Goal: Obtain resource: Obtain resource

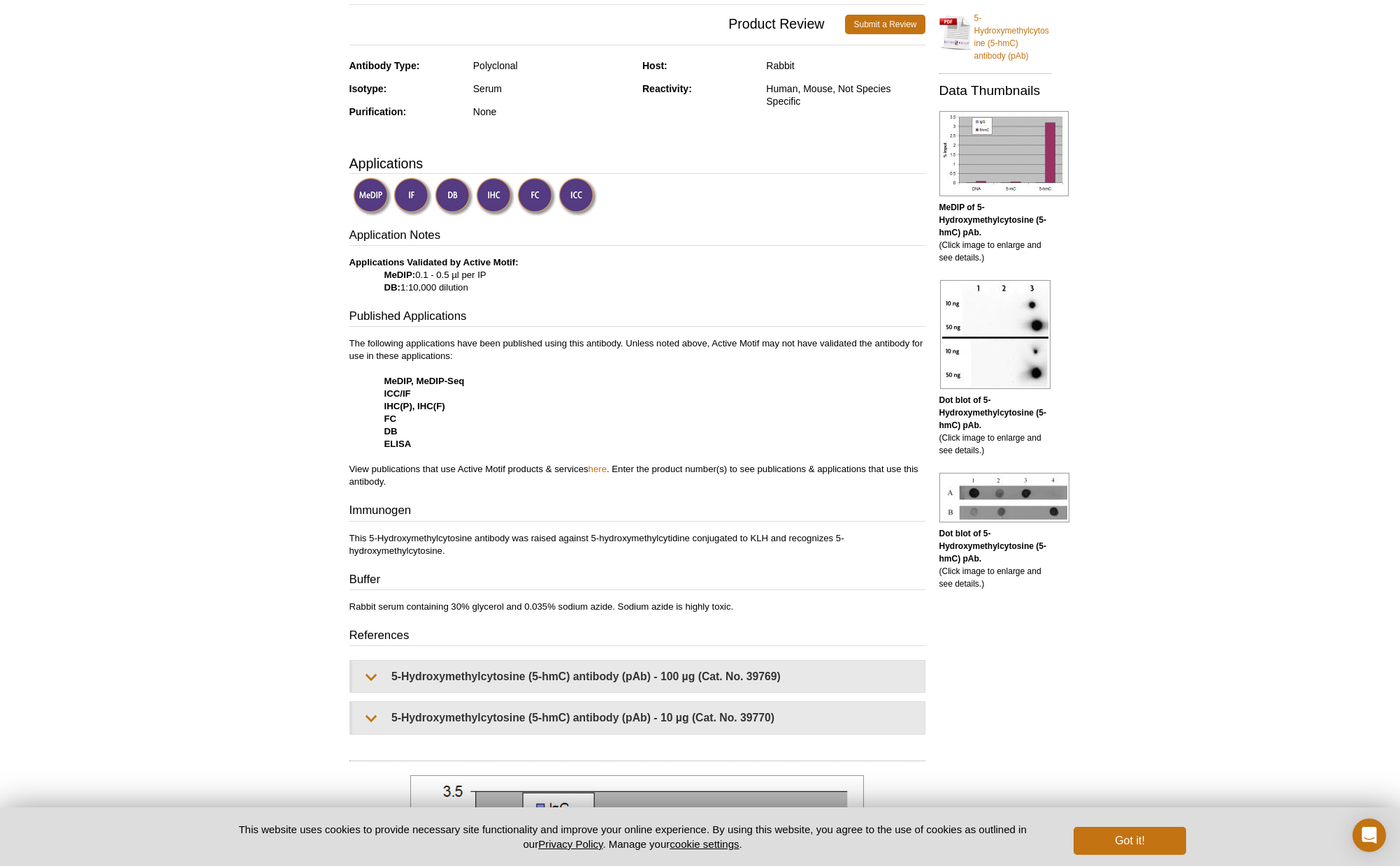
scroll to position [298, 0]
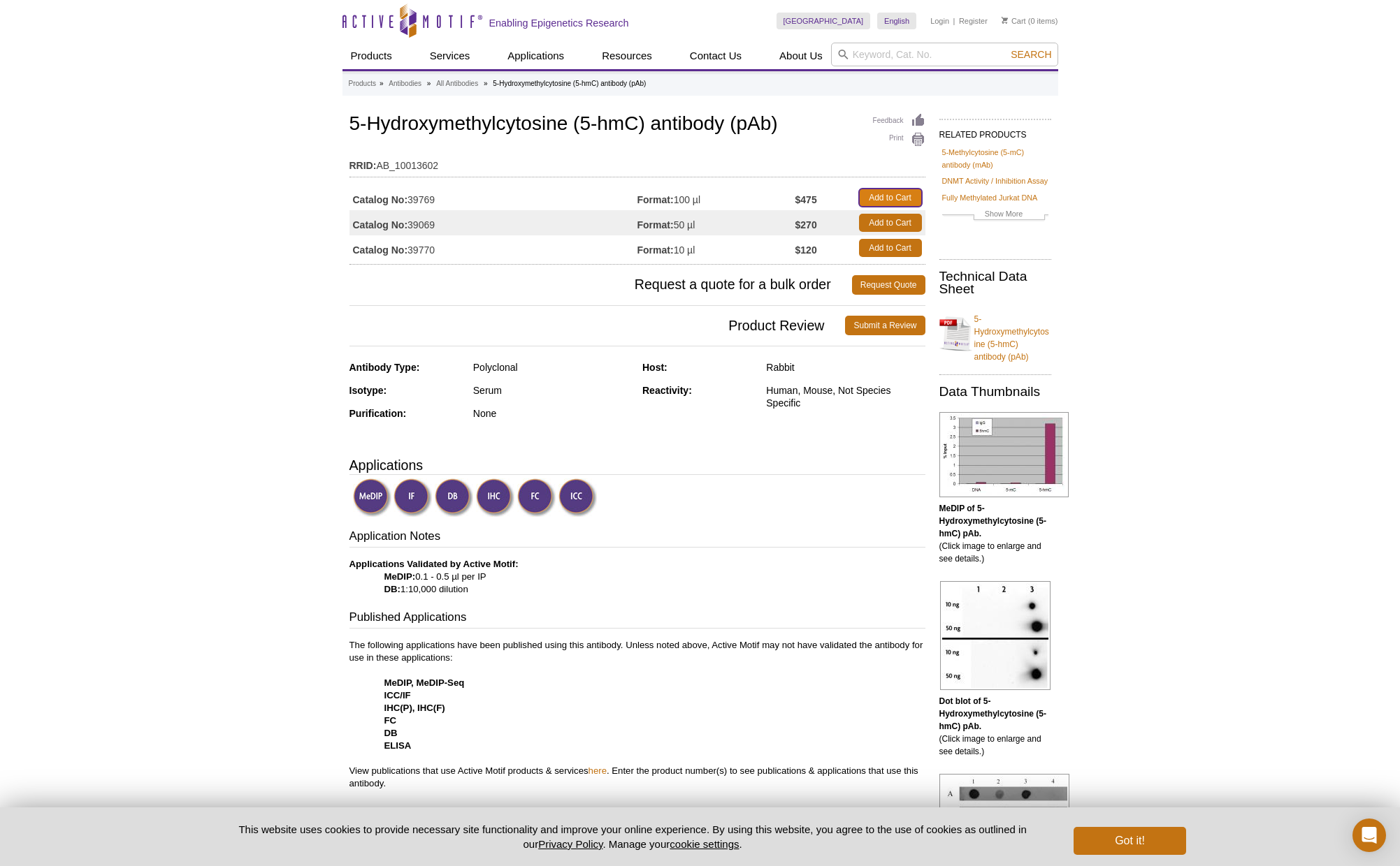
click at [874, 189] on link "Add to Cart" at bounding box center [889, 197] width 63 height 18
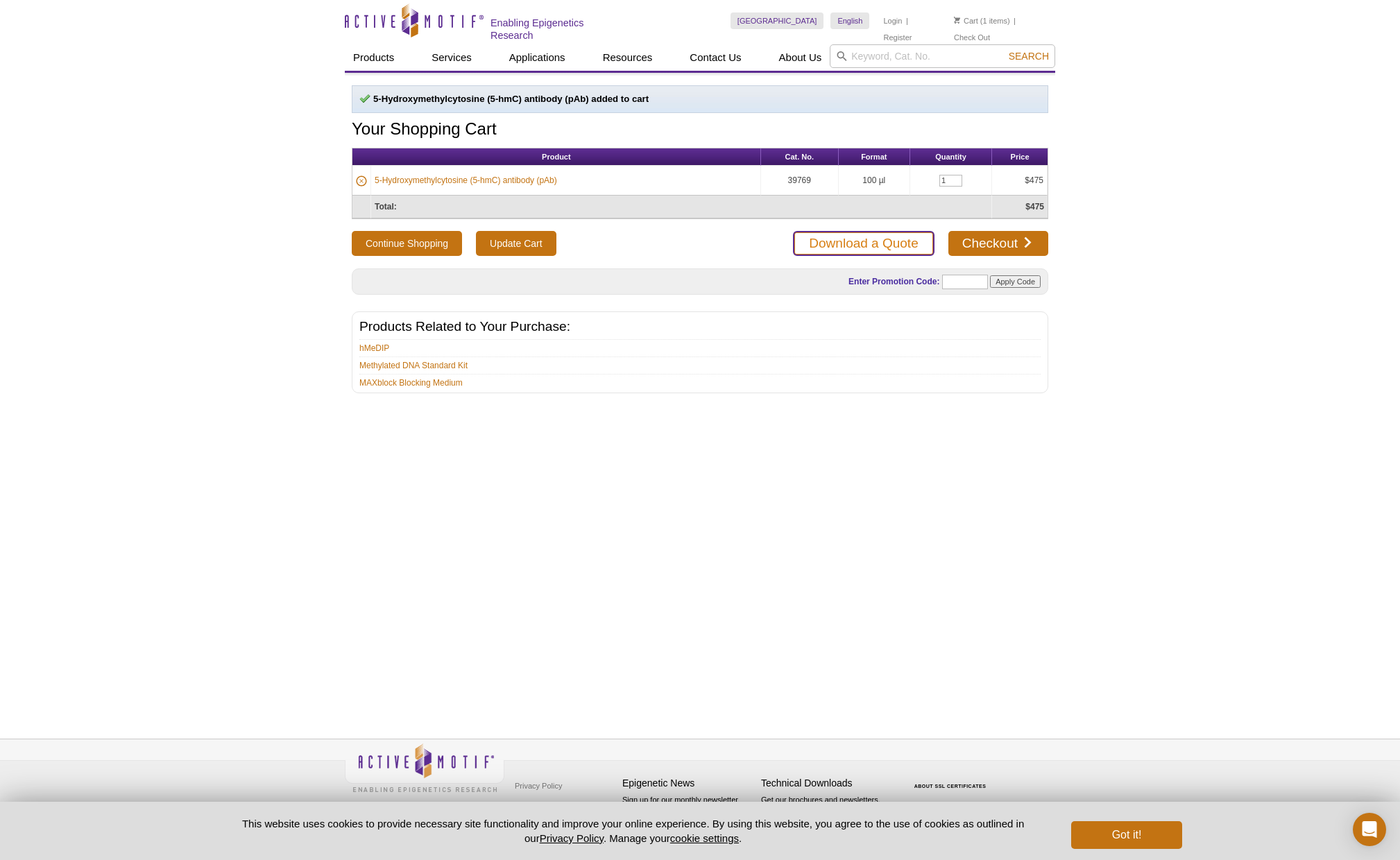
click at [830, 232] on link "Download a Quote" at bounding box center [863, 243] width 141 height 25
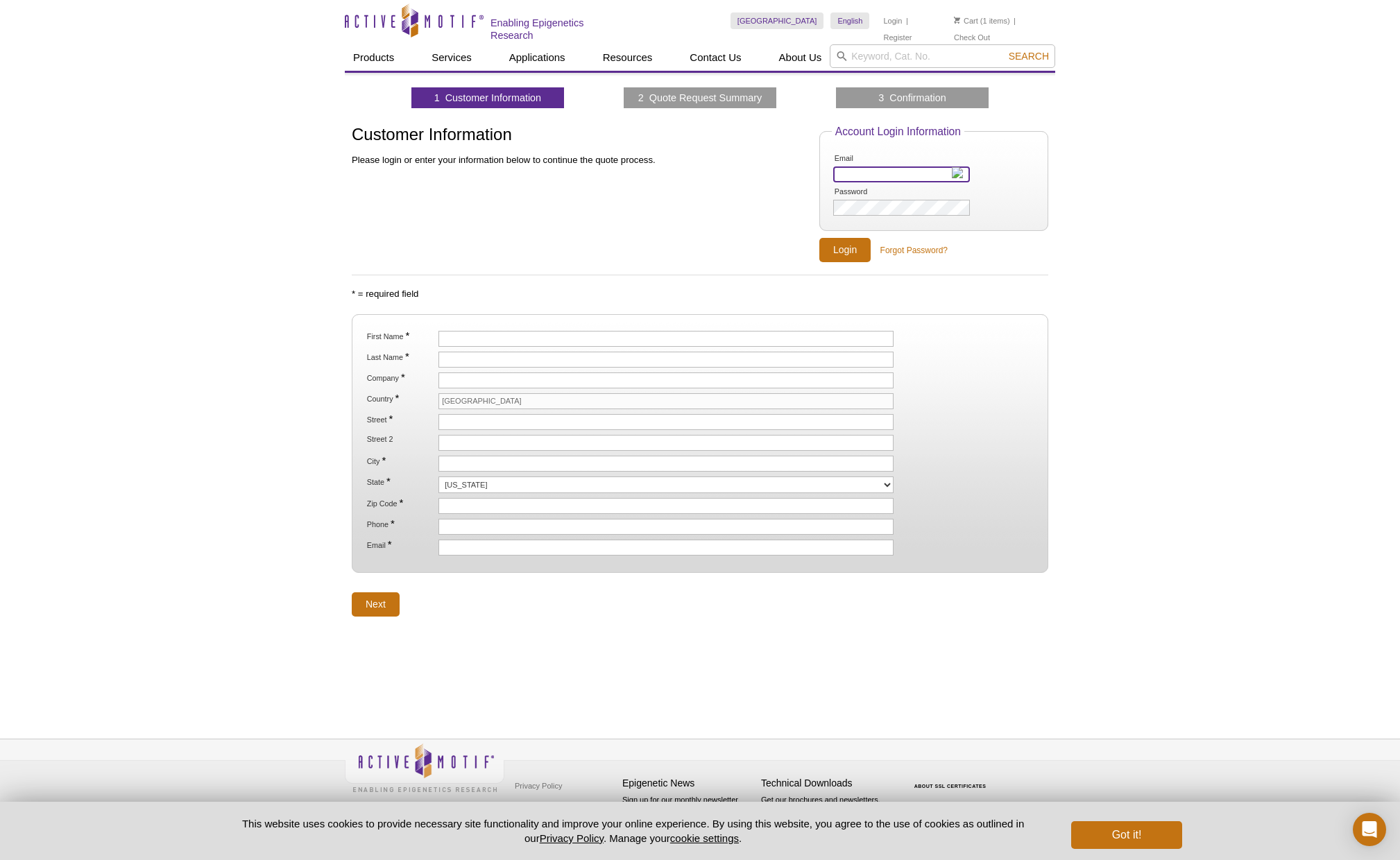
click at [845, 178] on input "Email" at bounding box center [902, 174] width 137 height 16
type input "kumi.combs@und.edu"
click at [706, 201] on div "Customer Information Please login or enter your information below to continue t…" at bounding box center [585, 194] width 468 height 138
drag, startPoint x: 732, startPoint y: 209, endPoint x: 741, endPoint y: 203, distance: 10.8
click at [732, 209] on div "Customer Information Please login or enter your information below to continue t…" at bounding box center [585, 194] width 468 height 138
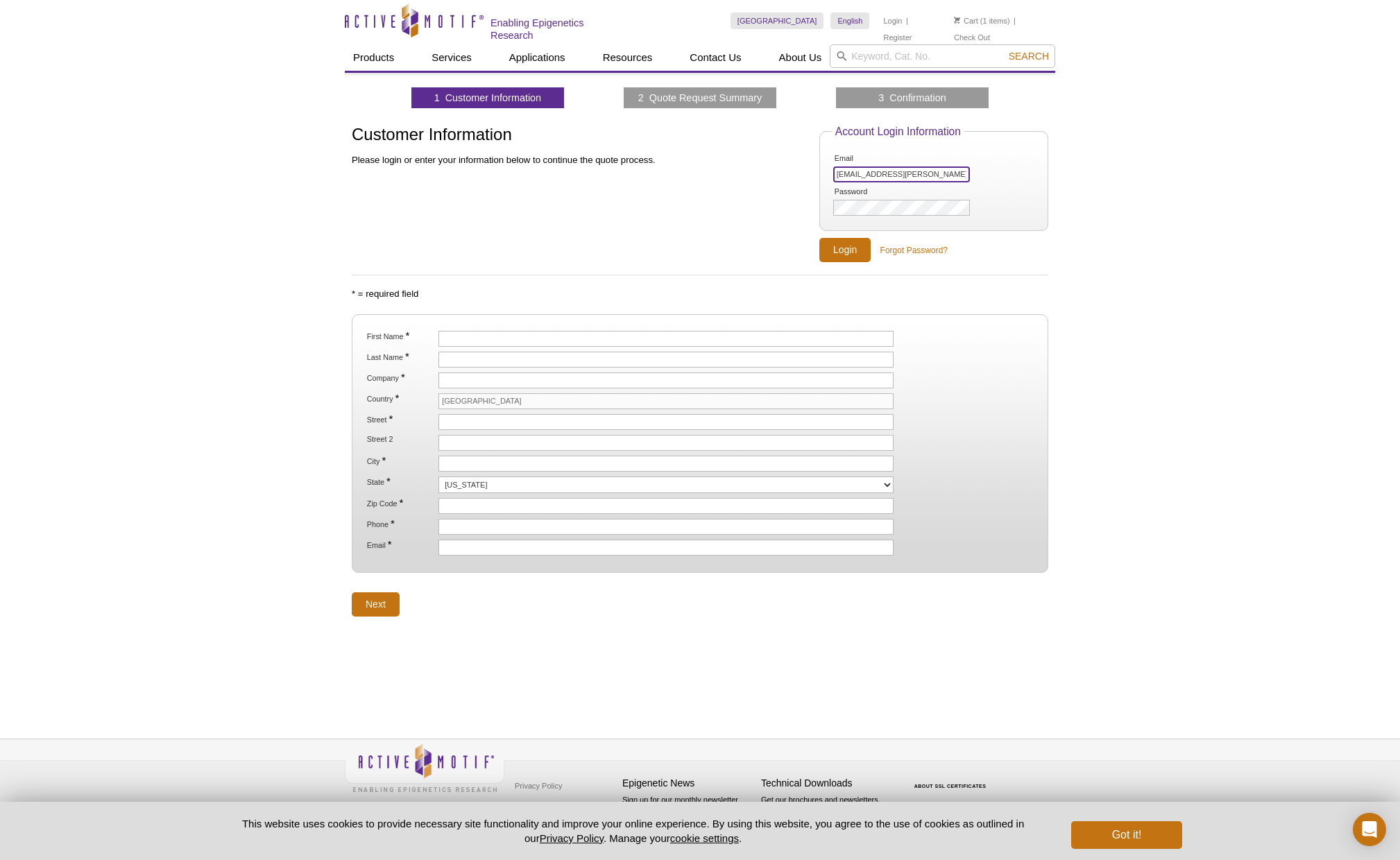
drag, startPoint x: 900, startPoint y: 172, endPoint x: 750, endPoint y: 190, distance: 151.1
click at [750, 190] on div "Customer Information Please login or enter your information below to continue t…" at bounding box center [699, 194] width 697 height 138
drag, startPoint x: 912, startPoint y: 171, endPoint x: 726, endPoint y: 168, distance: 186.0
click at [727, 170] on div "Customer Information Please login or enter your information below to continue t…" at bounding box center [699, 194] width 697 height 138
click at [547, 337] on input "First Name *" at bounding box center [666, 339] width 455 height 16
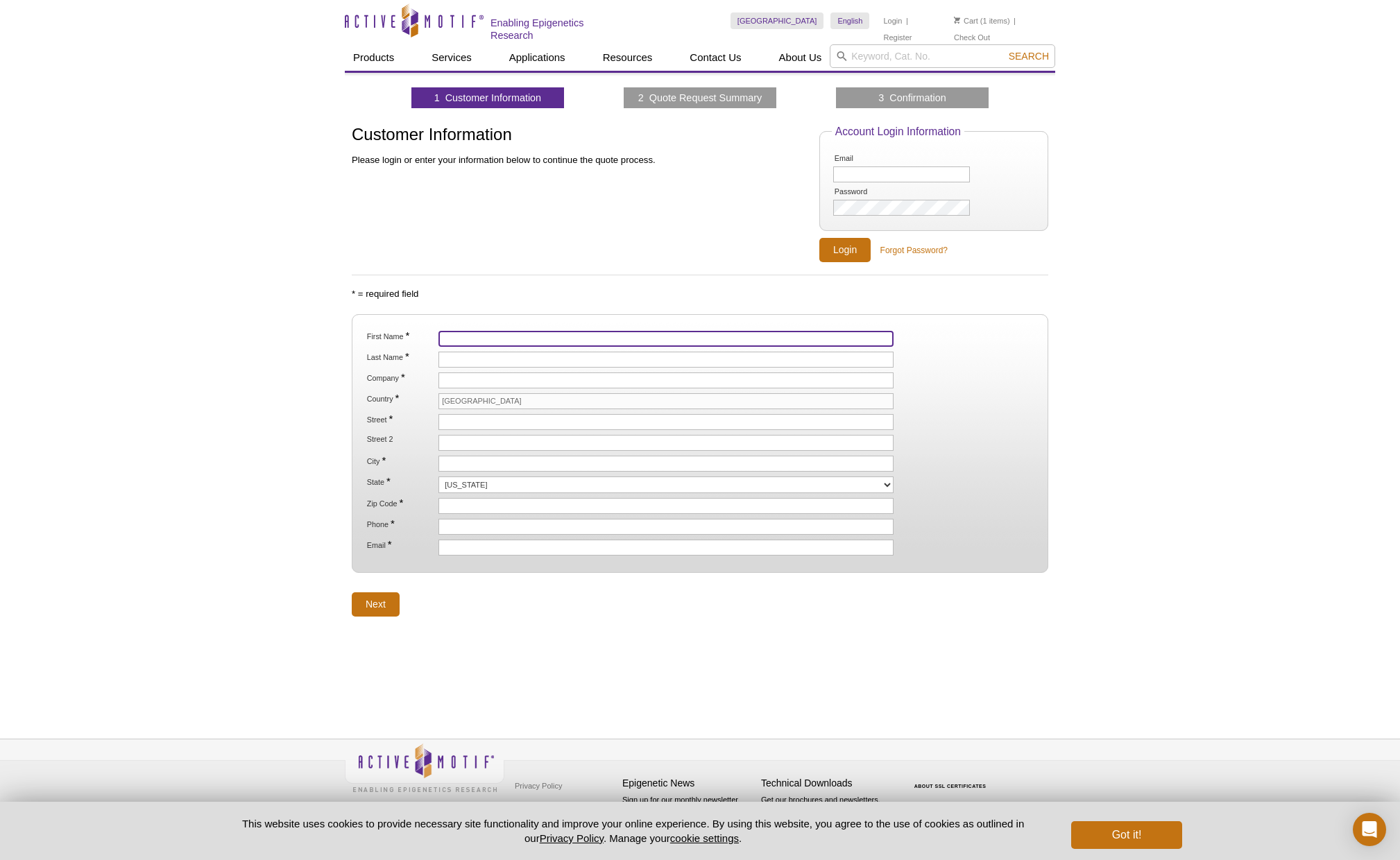
type input "Kumi"
type input "Nagamoto-Combs"
type input "[GEOGRAPHIC_DATA][US_STATE]"
type input "Dept. of Biomedical Sciences"
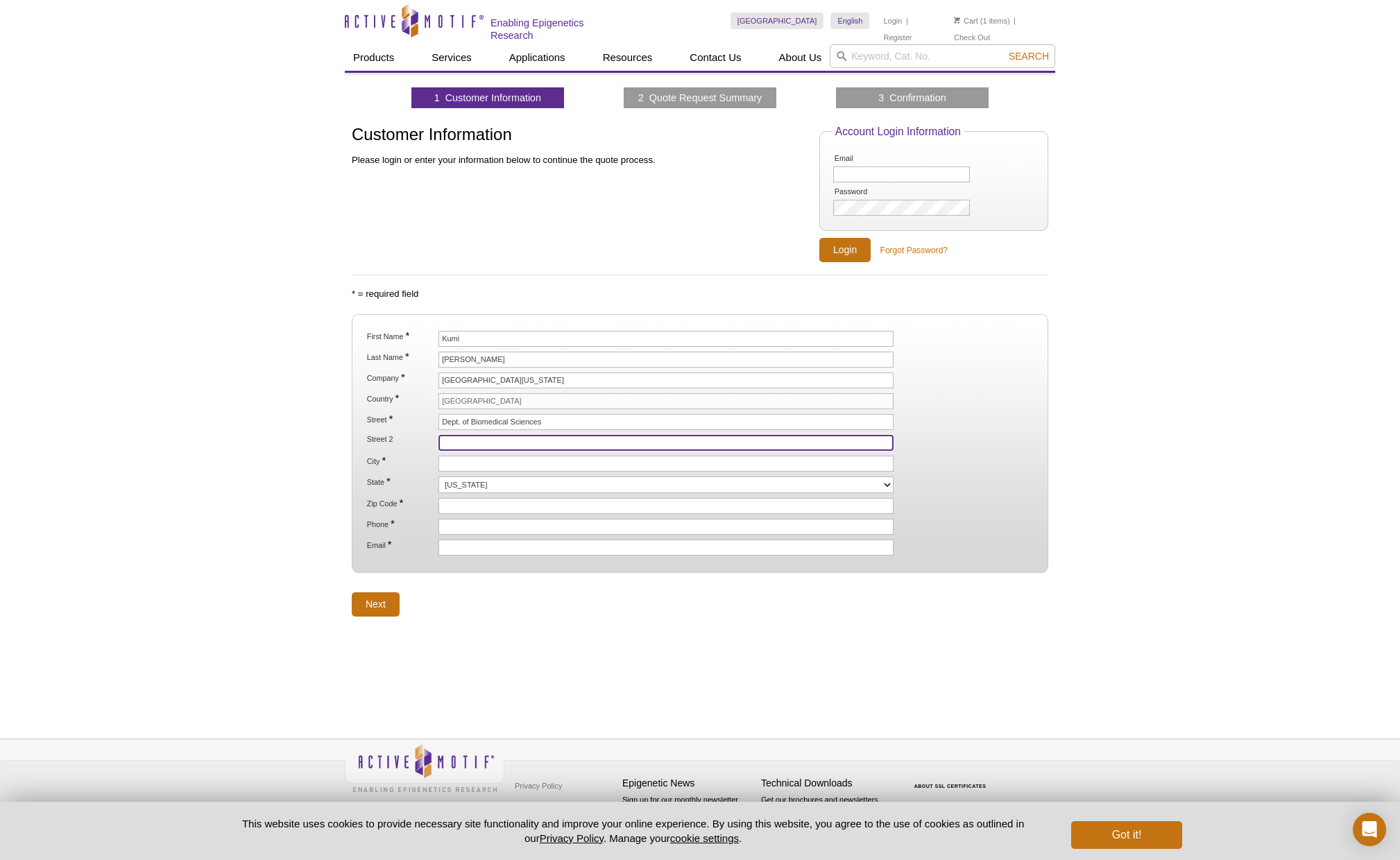
type input "[STREET_ADDRESS] Stop 9037"
type input "Grand Forks"
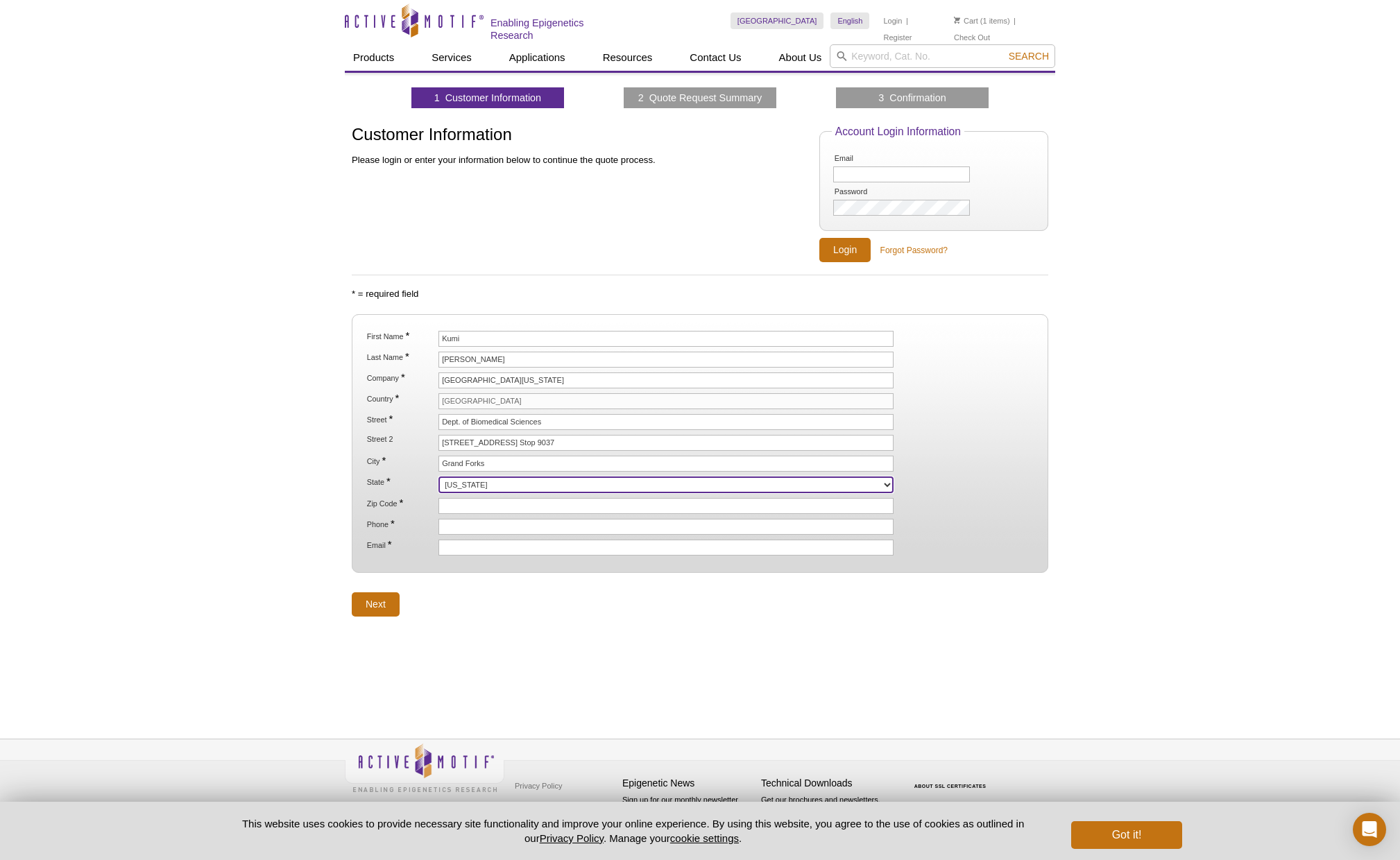
select select "ND"
type input "58202-9037"
type input "7017772559"
type input "[EMAIL_ADDRESS][PERSON_NAME][DOMAIN_NAME]"
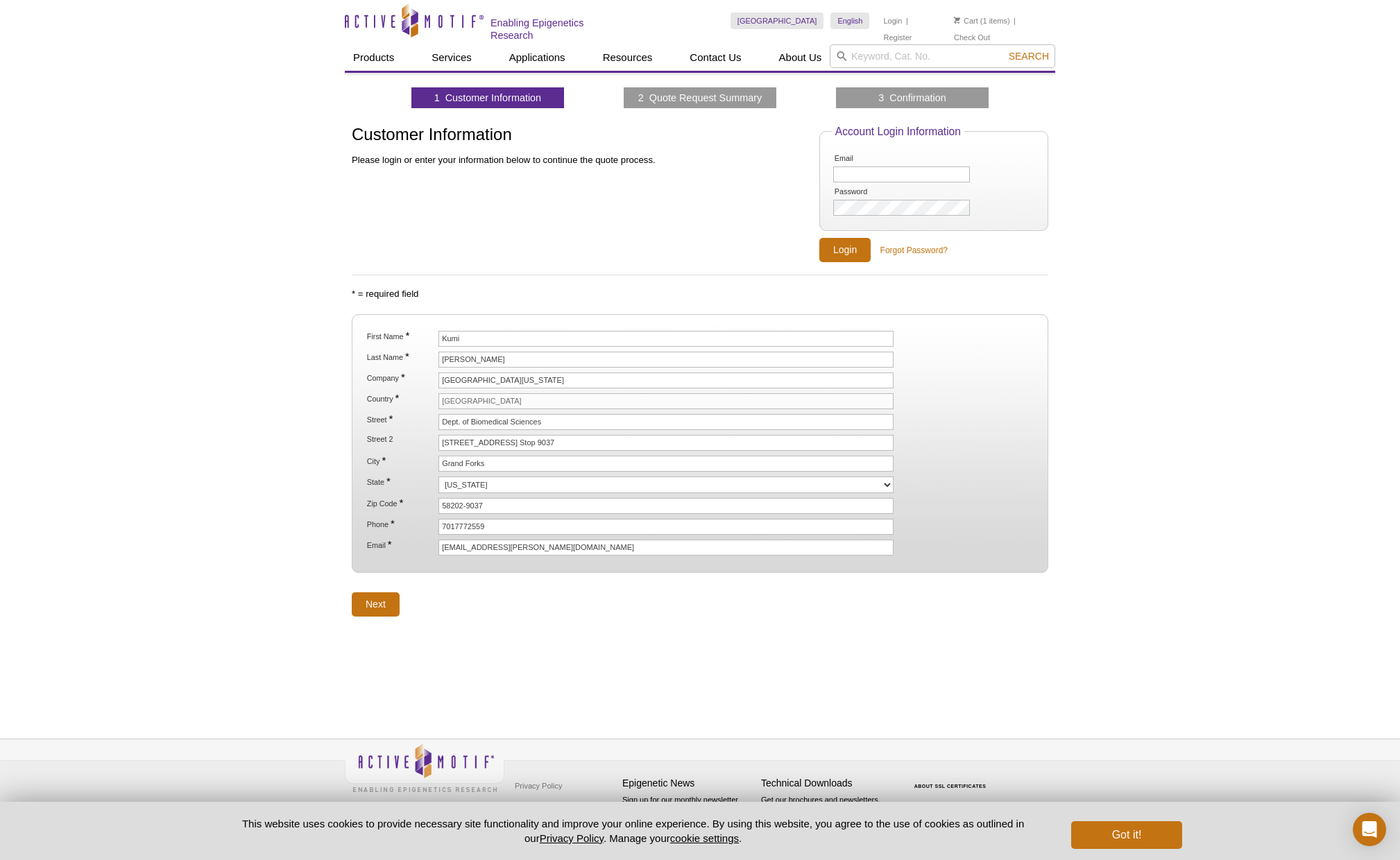
click at [300, 396] on div "Active Motif Logo Enabling Epigenetics Research 1 Search Skip to content Active…" at bounding box center [700, 430] width 1400 height 860
click at [368, 615] on input "Next" at bounding box center [375, 604] width 48 height 24
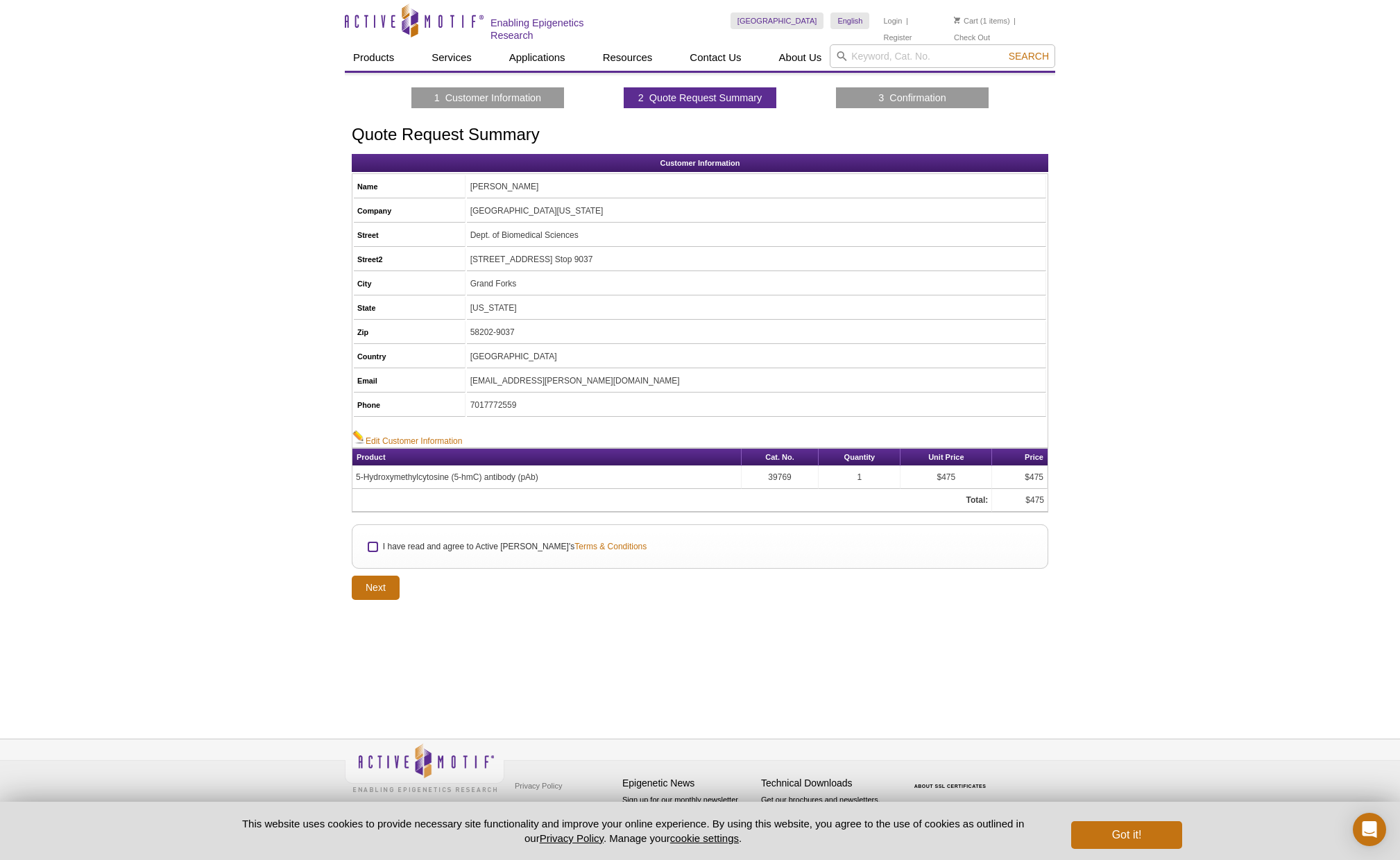
click at [372, 545] on input "I have read and agree to Active Motif's Terms & Conditions" at bounding box center [373, 547] width 9 height 9
checkbox input "true"
click at [385, 592] on input "Next" at bounding box center [375, 588] width 48 height 24
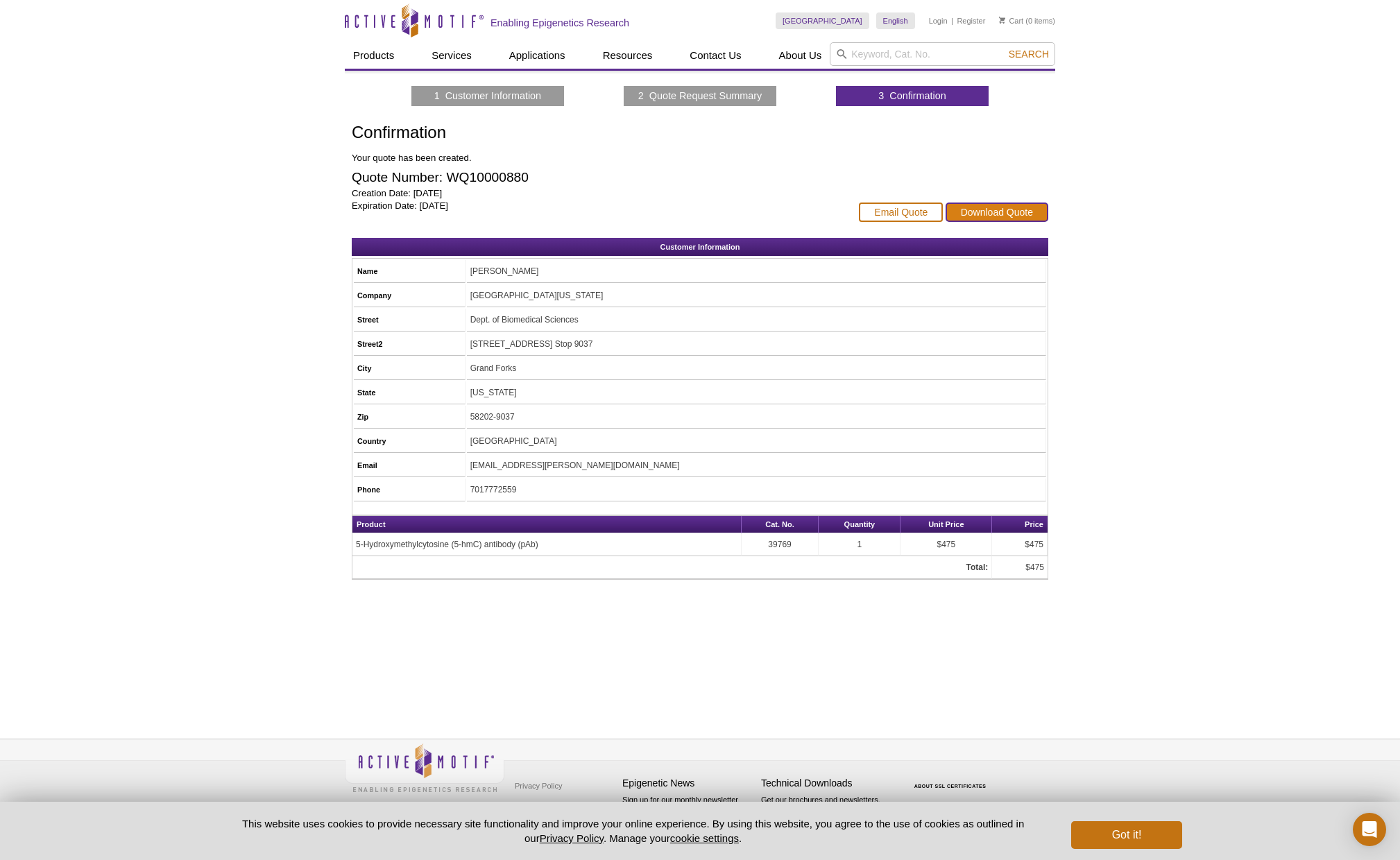
click at [990, 209] on link "Download Quote" at bounding box center [997, 212] width 103 height 20
click at [1246, 216] on div "Active Motif Logo Enabling Epigenetics Research 0 Search Skip to content Active…" at bounding box center [700, 430] width 1400 height 860
